Goal: Find specific page/section: Find specific page/section

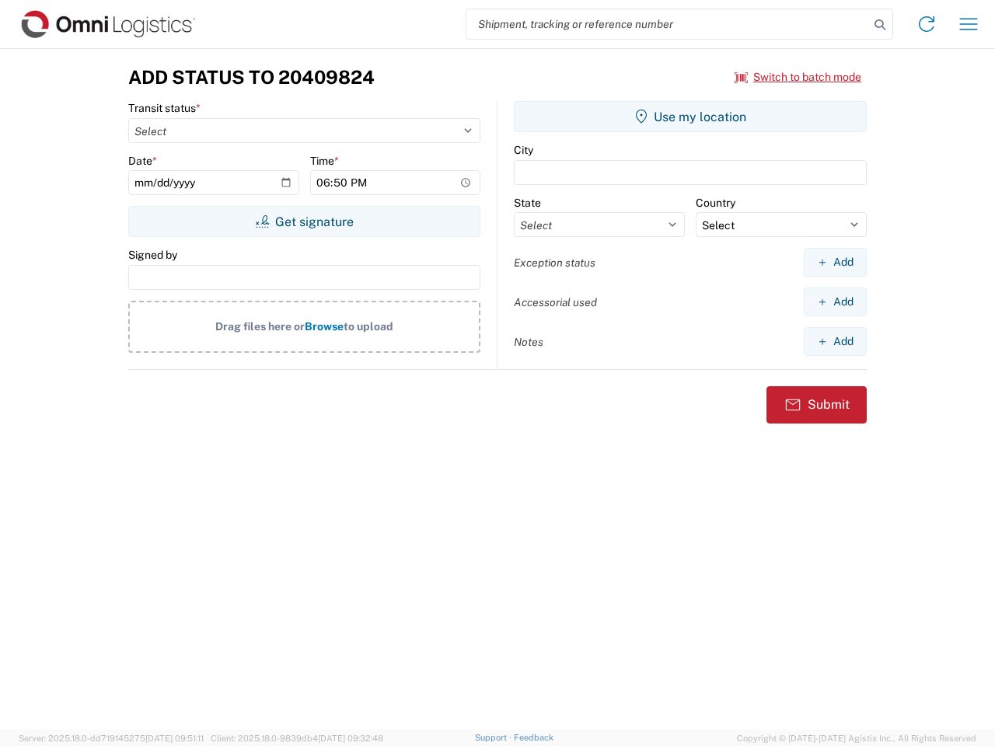
click at [668, 24] on input "search" at bounding box center [668, 24] width 403 height 30
click at [880, 25] on icon at bounding box center [880, 25] width 22 height 22
click at [927, 24] on icon at bounding box center [926, 24] width 25 height 25
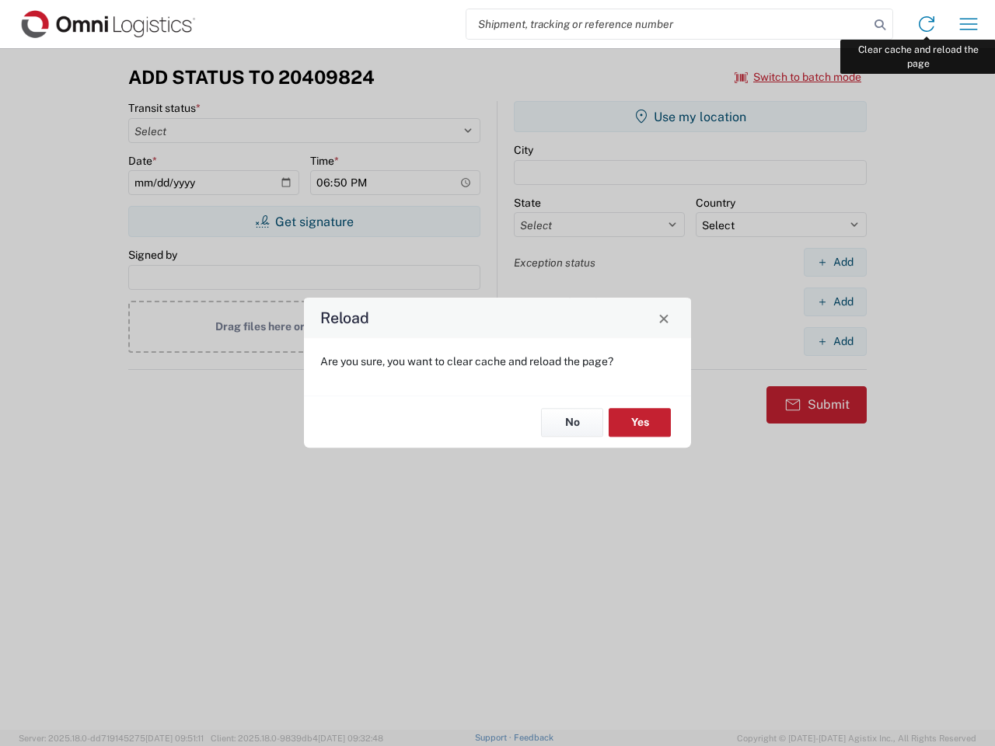
click at [969, 24] on div "Reload Are you sure, you want to clear cache and reload the page? No Yes" at bounding box center [497, 373] width 995 height 746
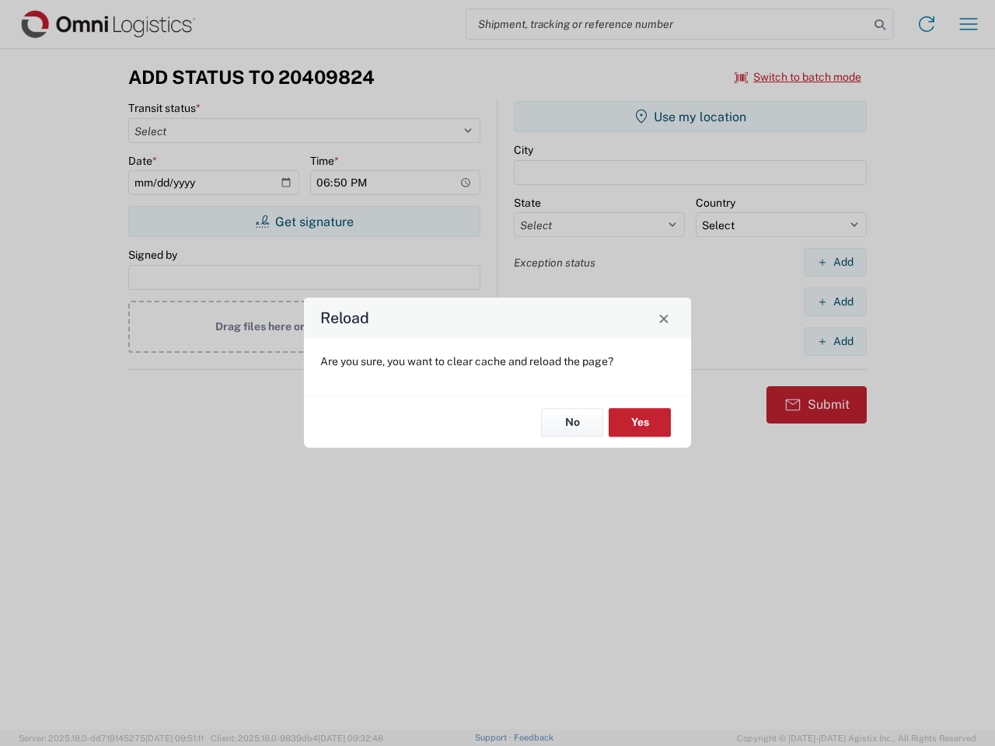
click at [799, 77] on div "Reload Are you sure, you want to clear cache and reload the page? No Yes" at bounding box center [497, 373] width 995 height 746
click at [304, 222] on div "Reload Are you sure, you want to clear cache and reload the page? No Yes" at bounding box center [497, 373] width 995 height 746
click at [690, 117] on div "Reload Are you sure, you want to clear cache and reload the page? No Yes" at bounding box center [497, 373] width 995 height 746
click at [835, 262] on div "Reload Are you sure, you want to clear cache and reload the page? No Yes" at bounding box center [497, 373] width 995 height 746
click at [835, 302] on div "Reload Are you sure, you want to clear cache and reload the page? No Yes" at bounding box center [497, 373] width 995 height 746
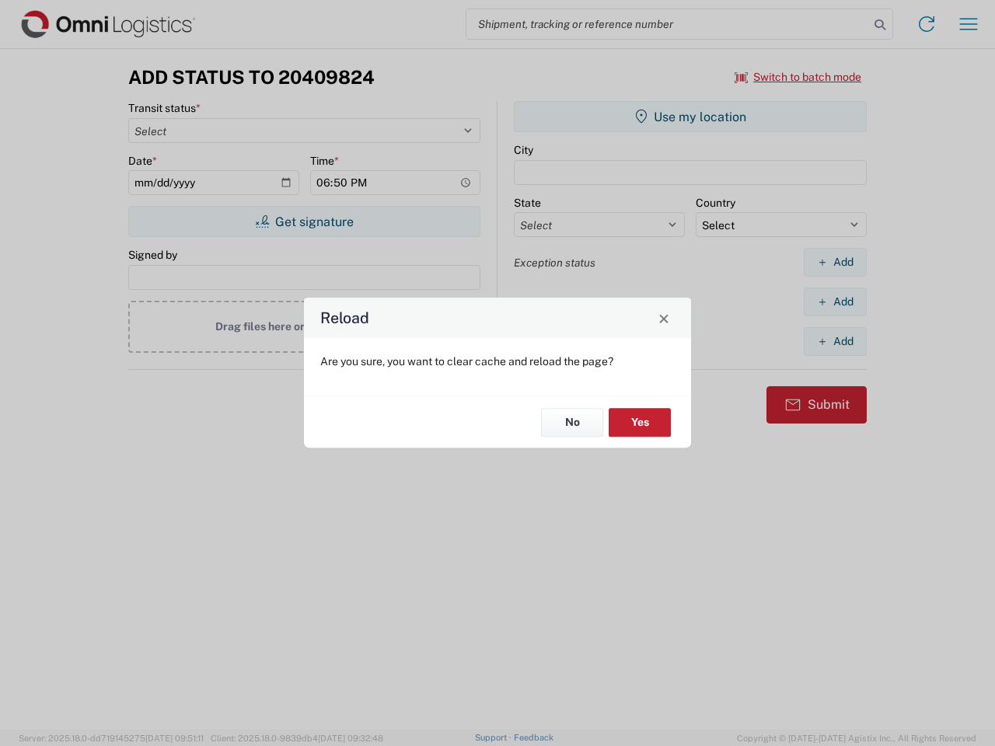
click at [835, 341] on div "Reload Are you sure, you want to clear cache and reload the page? No Yes" at bounding box center [497, 373] width 995 height 746
